Goal: Task Accomplishment & Management: Complete application form

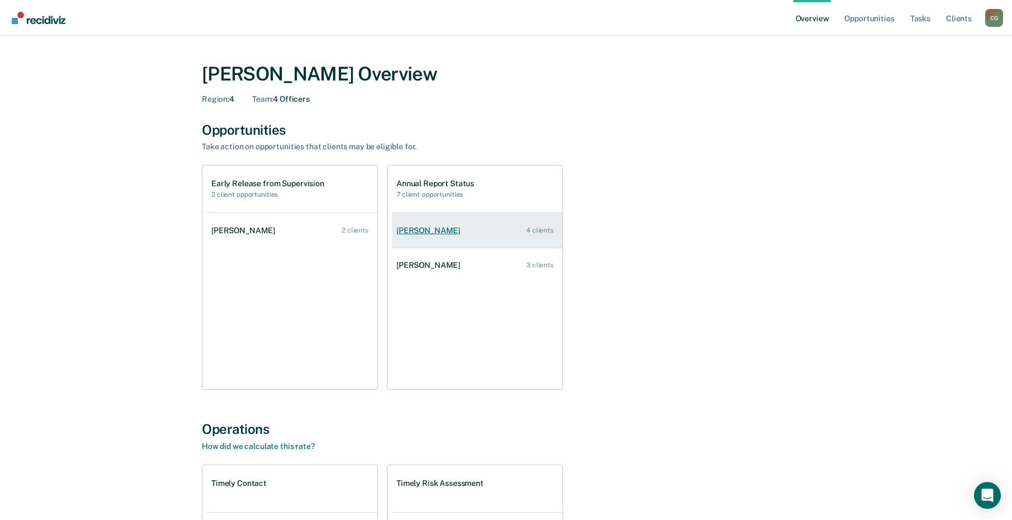
click at [444, 224] on link "[PERSON_NAME] 4 clients" at bounding box center [477, 231] width 171 height 32
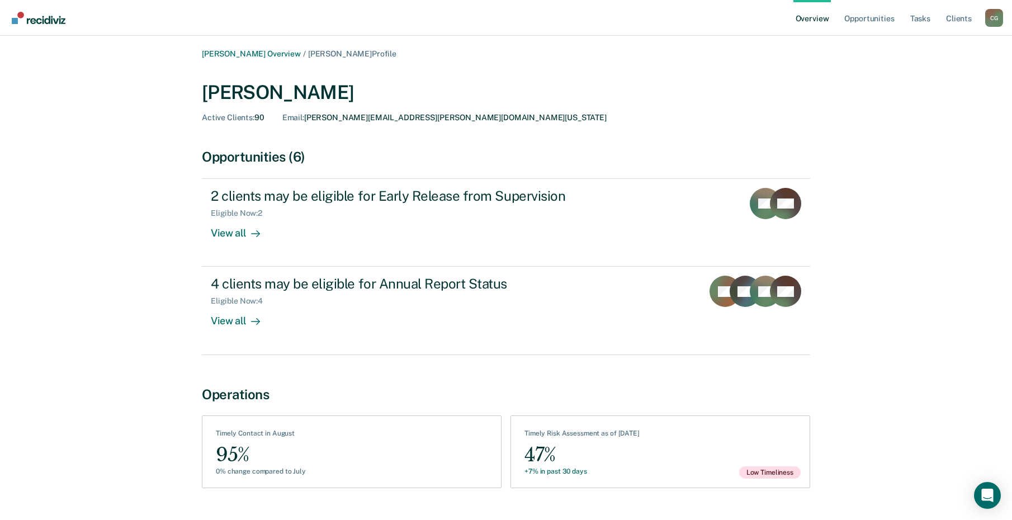
scroll to position [26, 0]
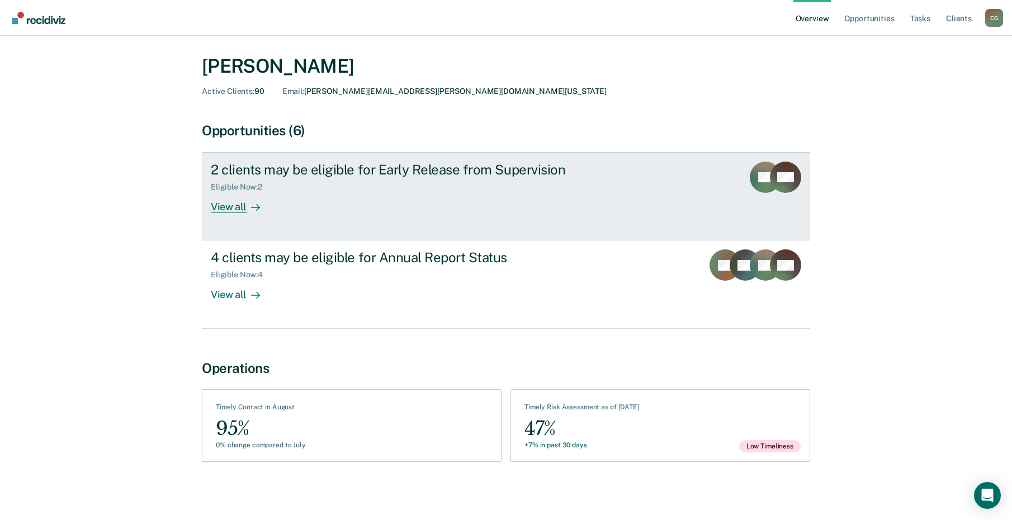
click at [235, 204] on div "View all" at bounding box center [242, 203] width 63 height 22
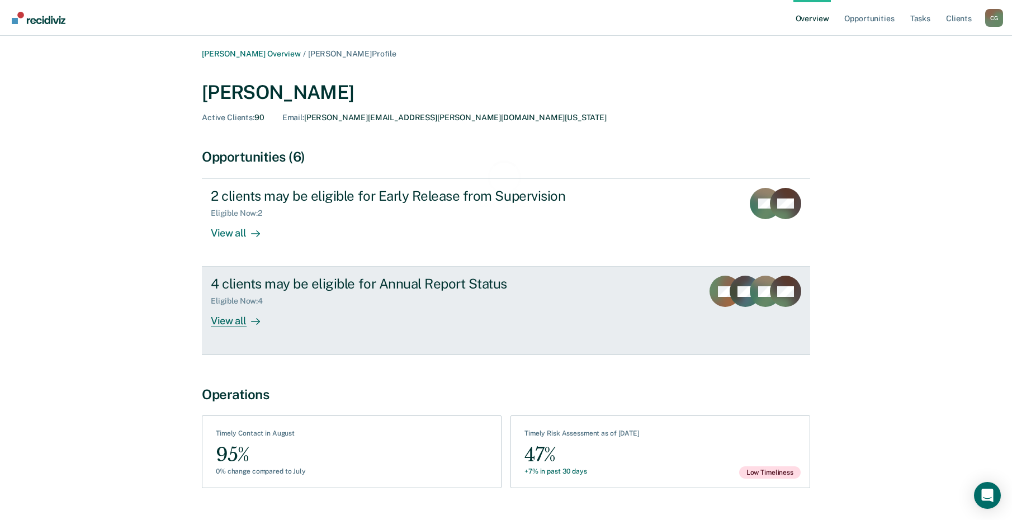
click at [386, 313] on div "4 clients may be eligible for Annual Report Status Eligible Now : 4 View all" at bounding box center [420, 301] width 419 height 51
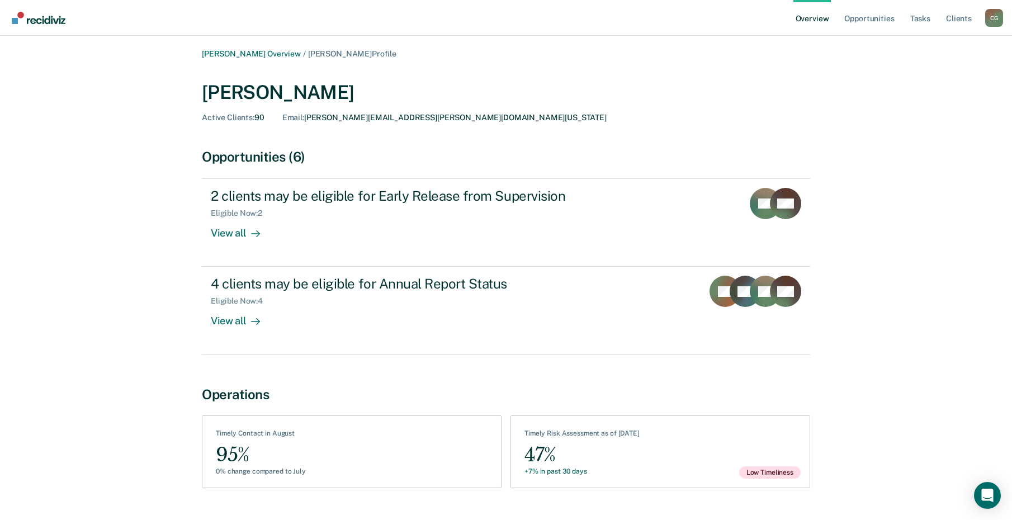
click at [153, 329] on div "[PERSON_NAME] Overview / [PERSON_NAME] Profile [PERSON_NAME] Active Clients : 9…" at bounding box center [505, 279] width 985 height 461
click at [959, 133] on div "[PERSON_NAME] Overview / [PERSON_NAME] Profile [PERSON_NAME] Active Clients : 9…" at bounding box center [505, 279] width 985 height 461
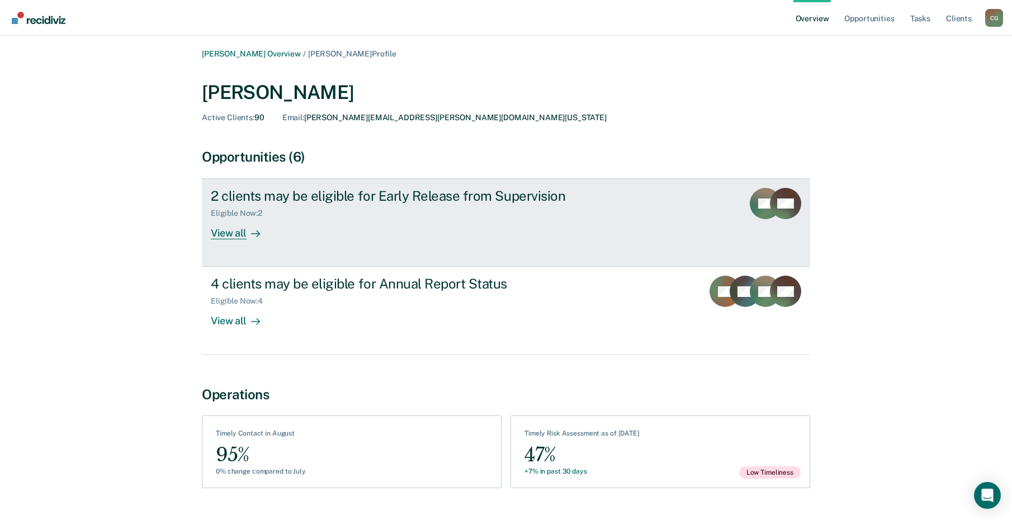
click at [530, 206] on div "Eligible Now : 2" at bounding box center [407, 211] width 392 height 14
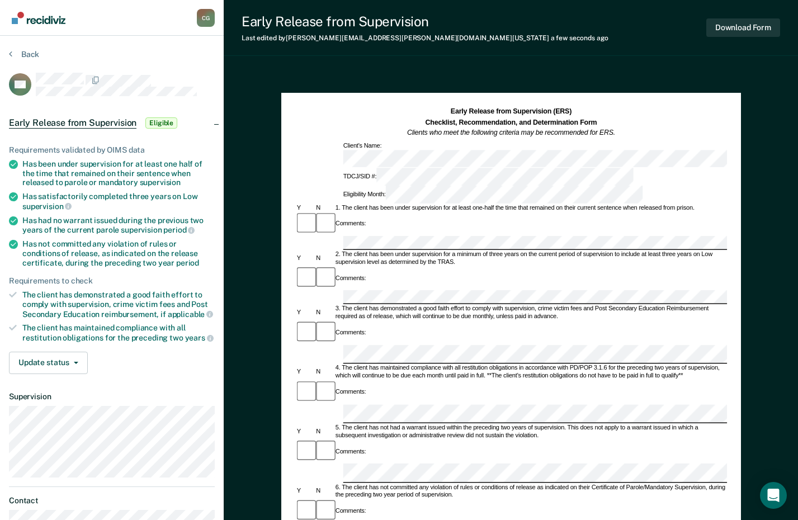
click at [766, 210] on div "Early Release from Supervision (ERS) Checklist, Recommendation, and Determinati…" at bounding box center [511, 423] width 574 height 709
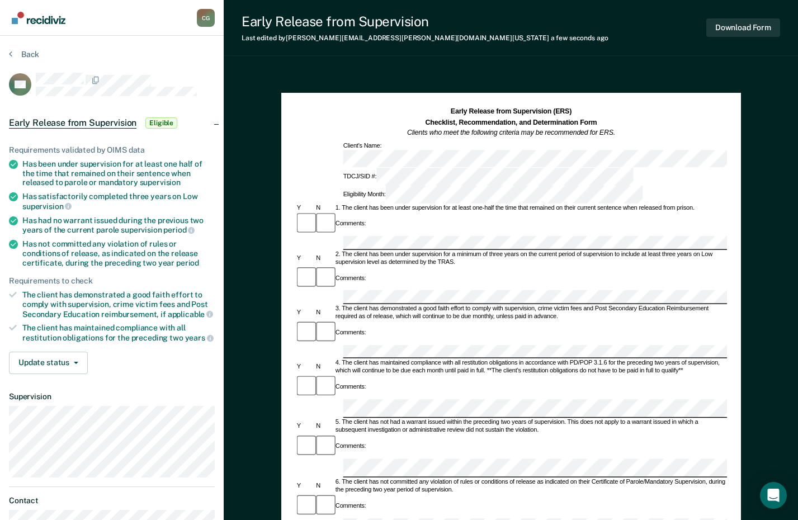
click at [722, 250] on div "2. The client has been under supervision for a minimum of three years on the cu…" at bounding box center [530, 258] width 393 height 16
click at [717, 359] on div "4. The client has maintained compliance with all restitution obligations in acc…" at bounding box center [530, 367] width 393 height 16
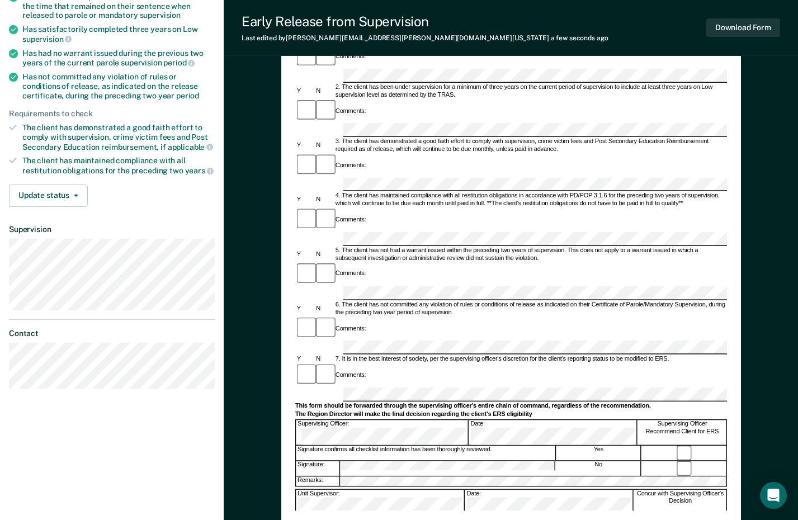
scroll to position [168, 0]
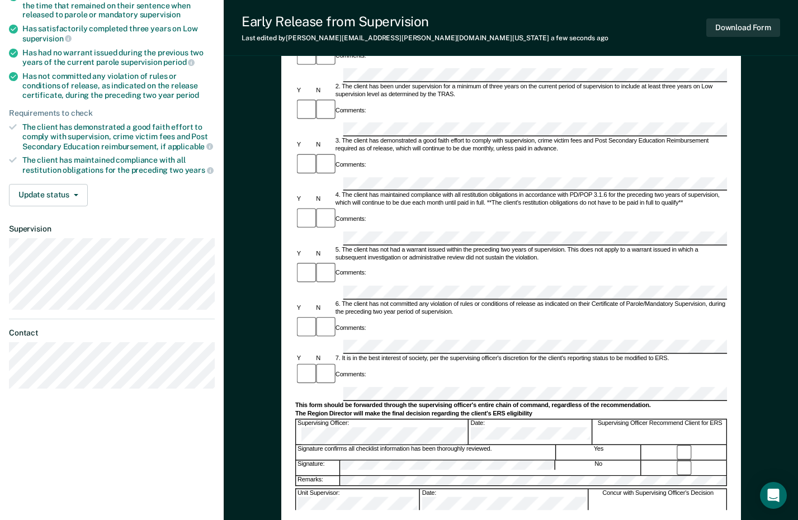
click at [481, 515] on div "Signature confirms all checklist information has been thoroughly reviewed." at bounding box center [426, 522] width 260 height 15
click at [775, 120] on div "Early Release from Supervision (ERS) Checklist, Recommendation, and Determinati…" at bounding box center [511, 256] width 574 height 709
click at [747, 30] on button "Download Form" at bounding box center [743, 27] width 74 height 18
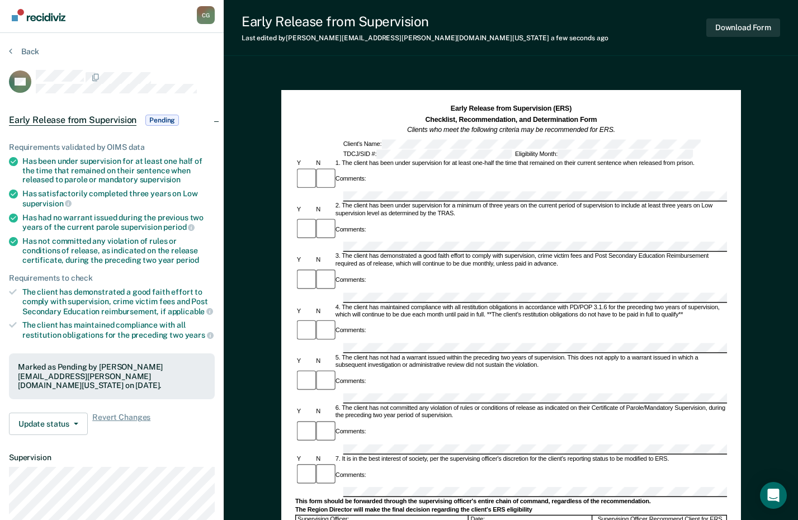
scroll to position [0, 0]
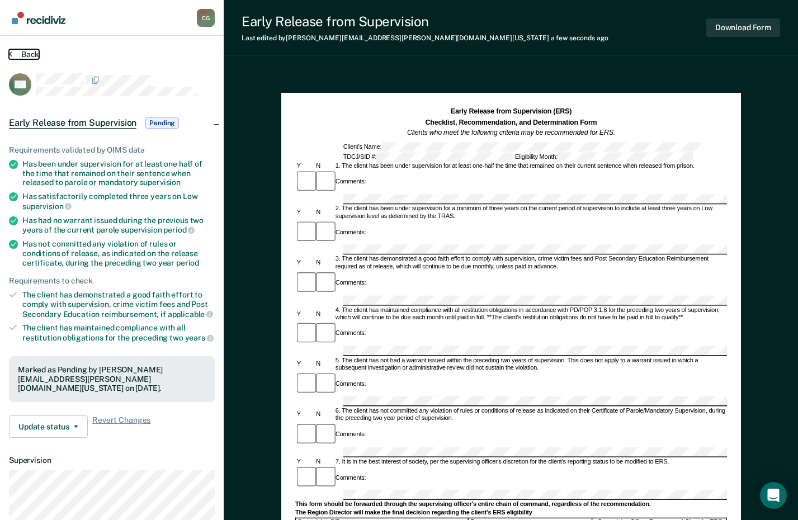
click at [30, 56] on button "Back" at bounding box center [24, 54] width 30 height 10
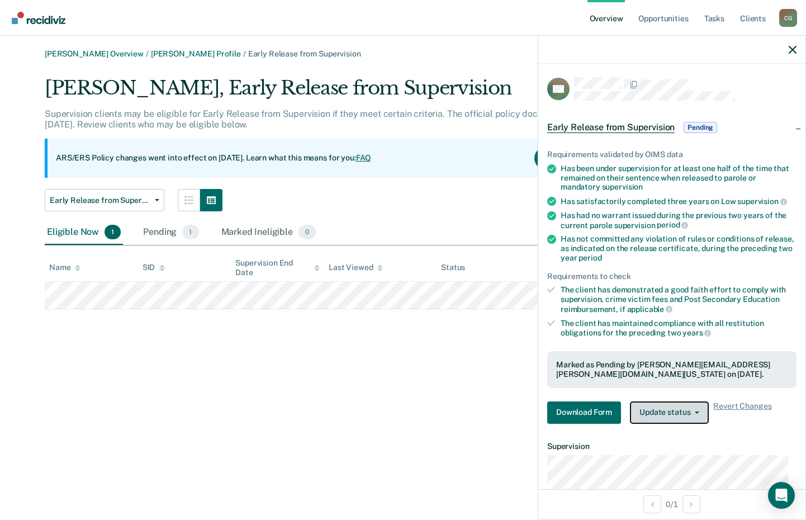
click at [697, 416] on button "Update status" at bounding box center [669, 412] width 79 height 22
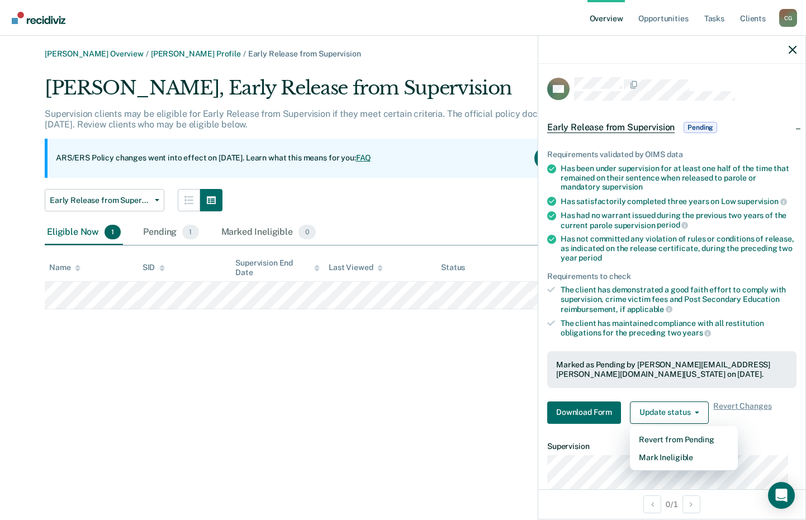
click at [415, 370] on div "[PERSON_NAME] Overview / [PERSON_NAME] Profile / Early Release from Supervision…" at bounding box center [402, 266] width 779 height 435
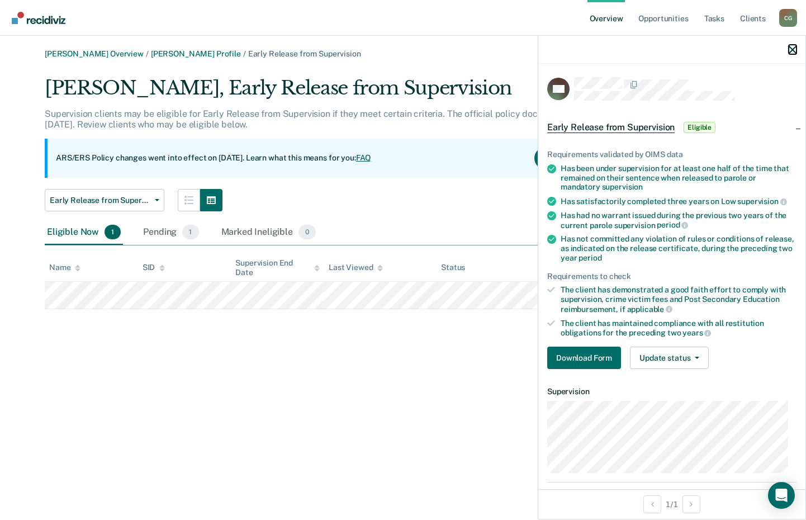
click at [794, 46] on icon "button" at bounding box center [793, 50] width 8 height 8
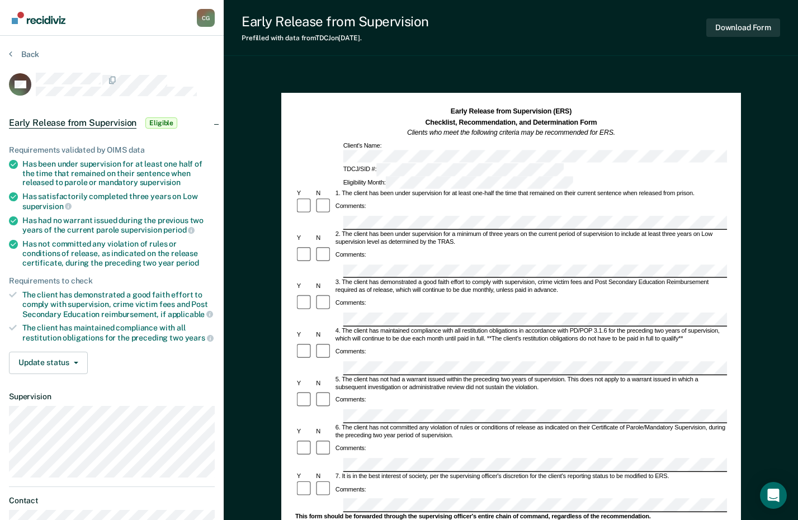
click at [751, 148] on div "Early Release from Supervision (ERS) Checklist, Recommendation, and Determinati…" at bounding box center [511, 423] width 574 height 709
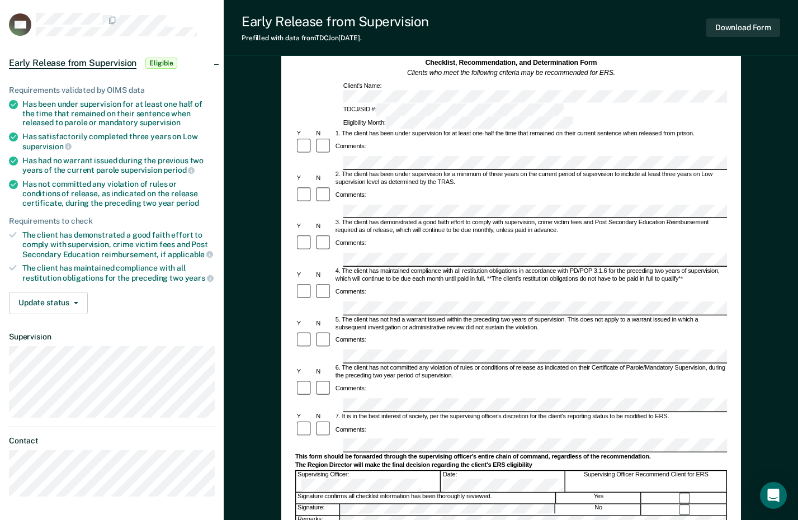
scroll to position [56, 0]
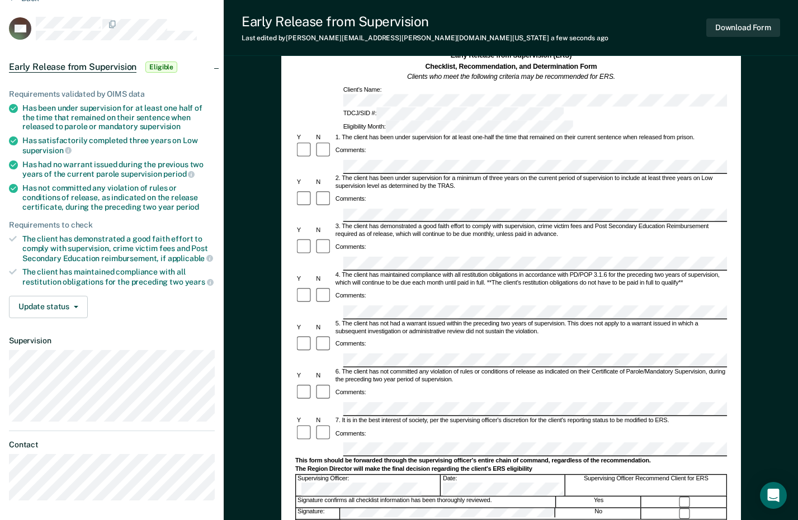
click at [714, 320] on div "5. The client has not had a warrant issued within the preceding two years of su…" at bounding box center [530, 328] width 393 height 16
click at [670, 335] on div "Comments:" at bounding box center [511, 344] width 432 height 18
click at [665, 335] on div "Comments:" at bounding box center [511, 344] width 432 height 18
click at [654, 320] on div "5. The client has not had a warrant issued within the preceding two years of su…" at bounding box center [530, 328] width 393 height 16
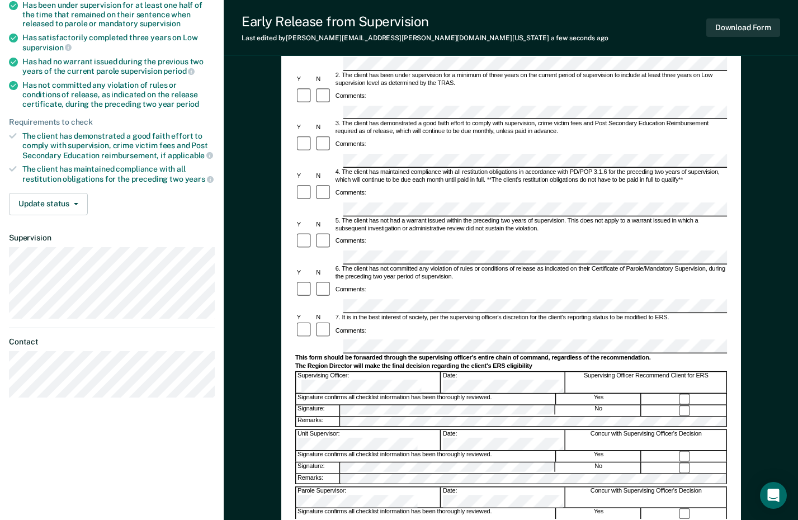
scroll to position [168, 0]
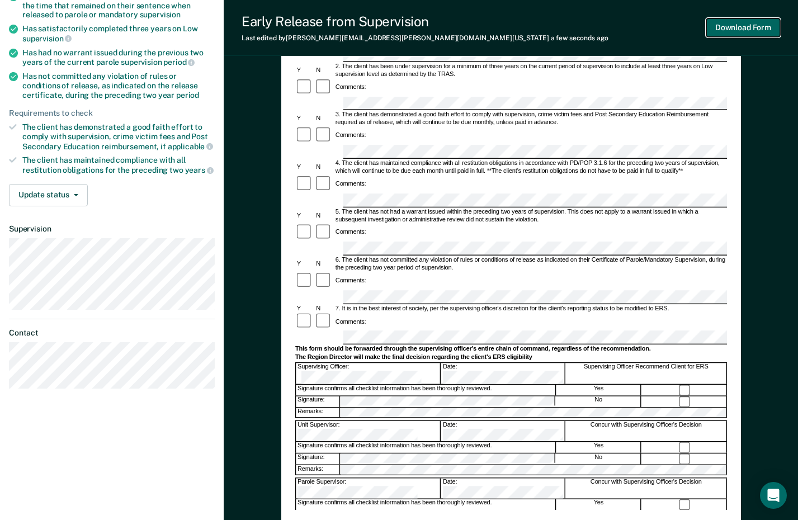
click at [741, 27] on button "Download Form" at bounding box center [743, 27] width 74 height 18
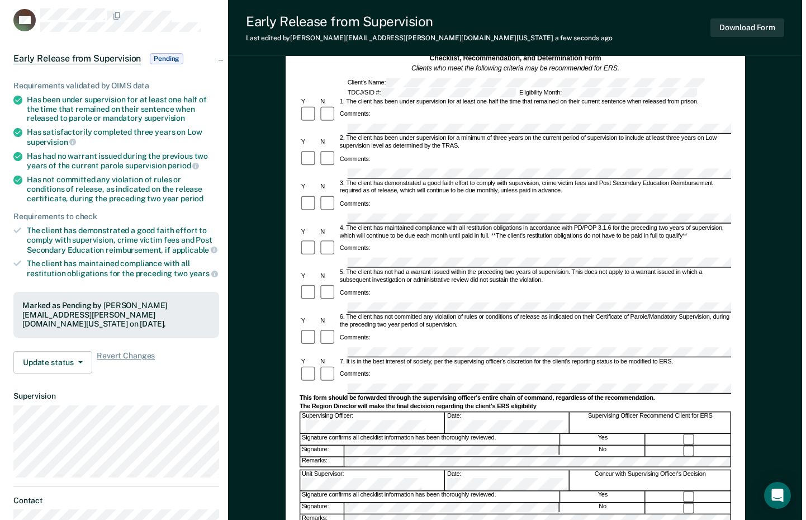
scroll to position [0, 0]
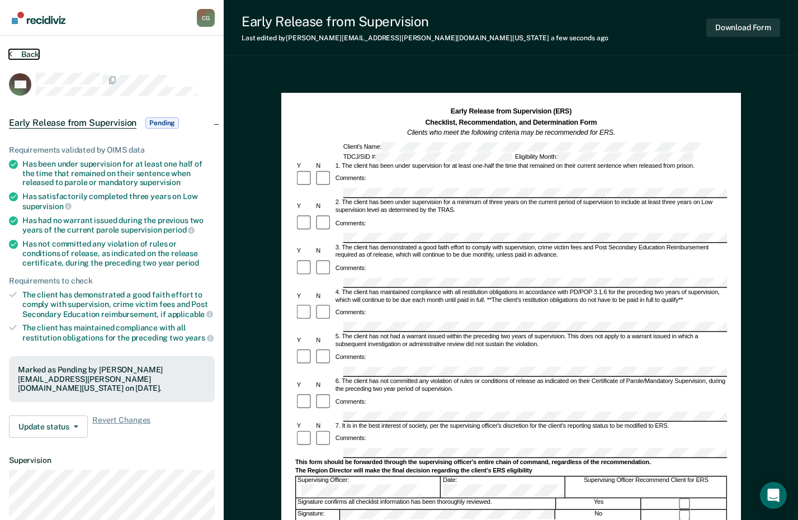
click at [25, 56] on button "Back" at bounding box center [24, 54] width 30 height 10
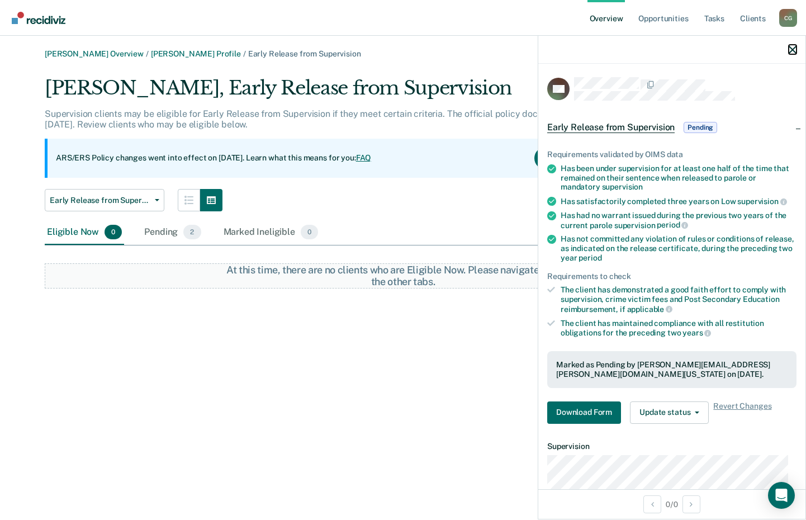
click at [794, 44] on div at bounding box center [671, 50] width 267 height 28
click at [794, 47] on icon "button" at bounding box center [793, 50] width 8 height 8
